Goal: Task Accomplishment & Management: Manage account settings

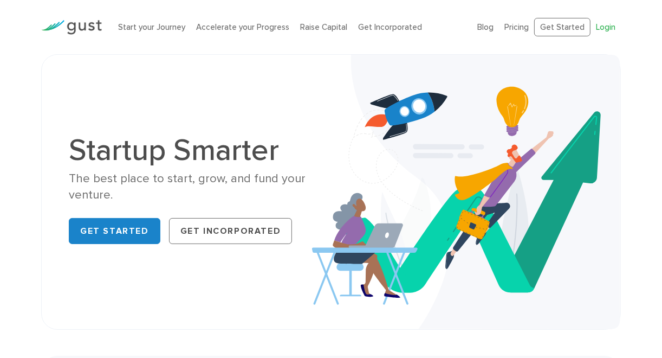
click at [603, 28] on link "Login" at bounding box center [606, 27] width 20 height 10
click at [602, 26] on link "Login" at bounding box center [606, 27] width 20 height 10
click at [606, 27] on link "Login" at bounding box center [606, 27] width 20 height 10
